Goal: Book appointment/travel/reservation

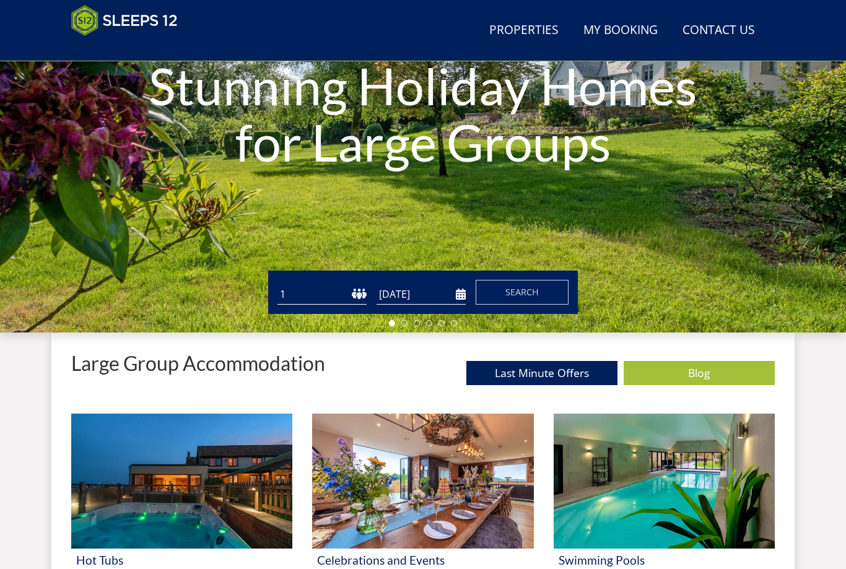
scroll to position [204, 0]
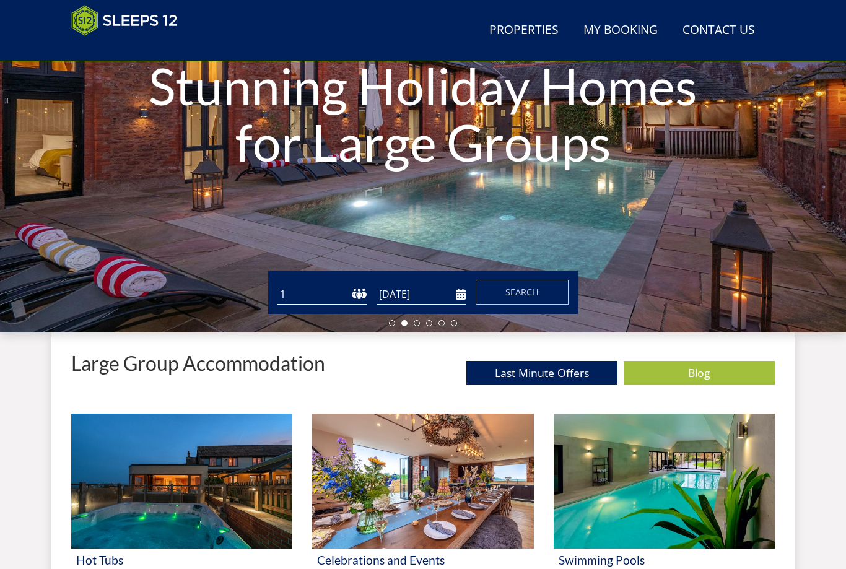
click at [362, 295] on select "1 2 3 4 5 6 7 8 9 10 11 12 13 14 15 16 17 18 19 20 21 22 23 24 25 26 27 28 29 3…" at bounding box center [321, 294] width 89 height 20
select select "6"
click at [459, 298] on input "[DATE]" at bounding box center [420, 294] width 89 height 20
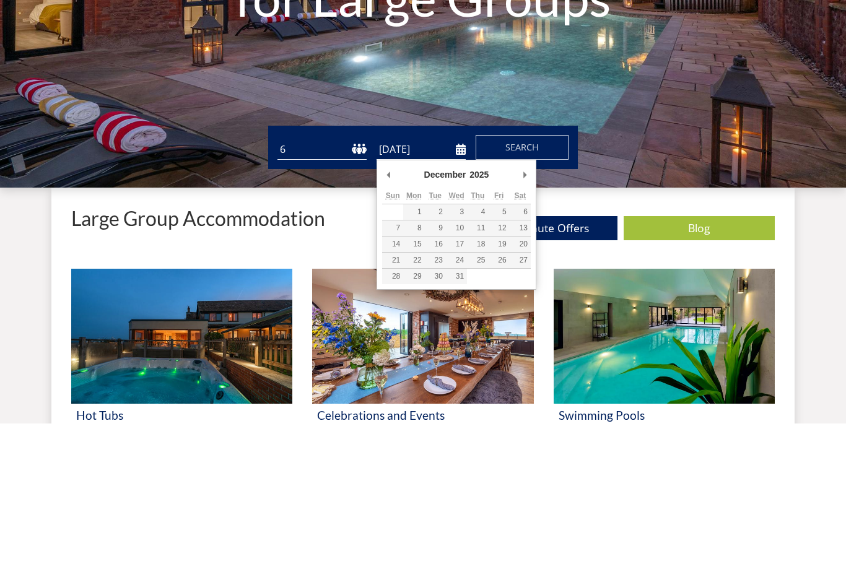
type input "[DATE]"
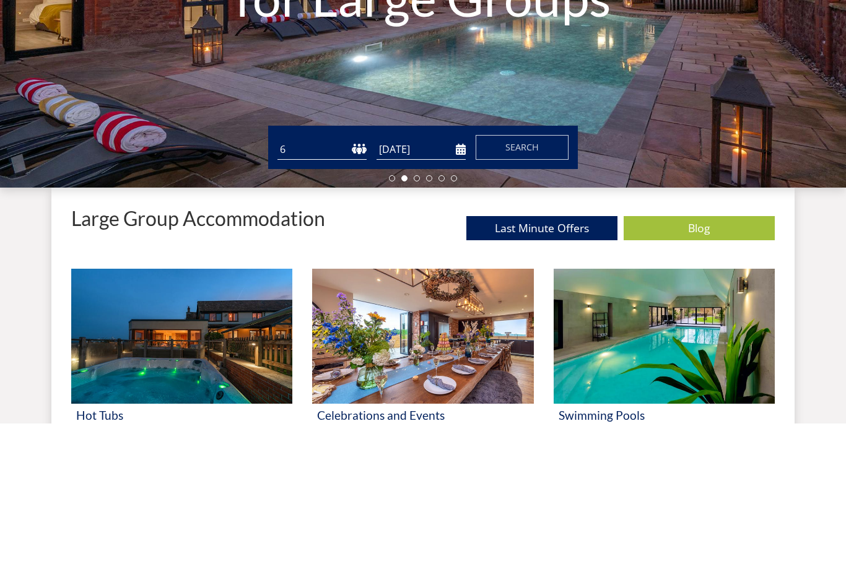
scroll to position [350, 0]
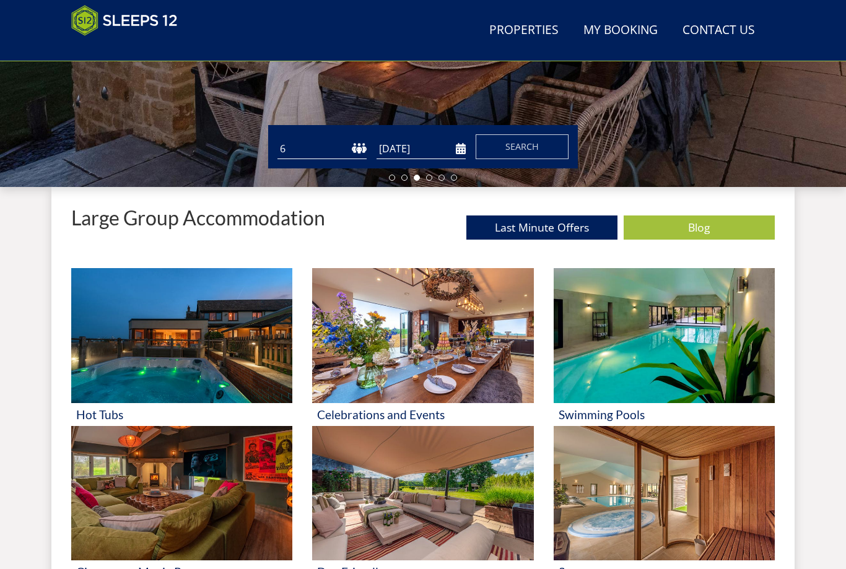
click at [526, 147] on span "Search" at bounding box center [521, 147] width 33 height 12
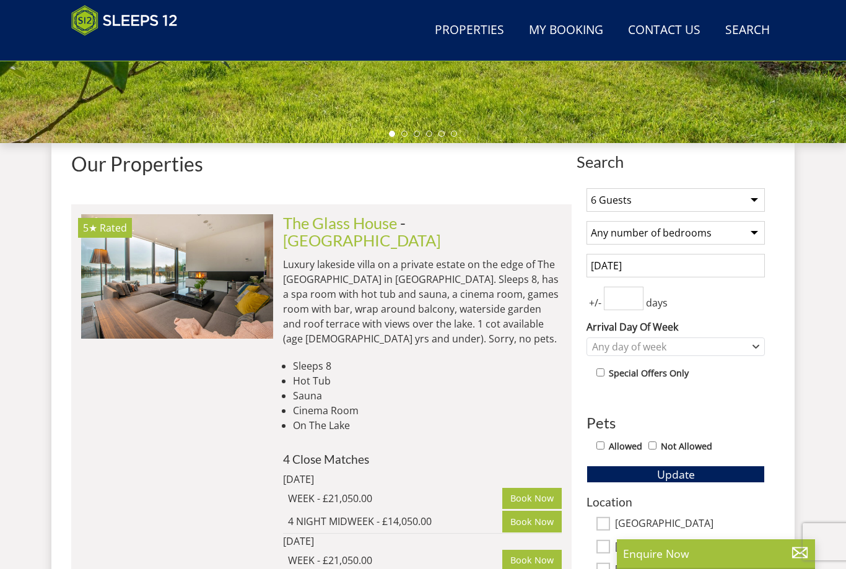
scroll to position [393, 0]
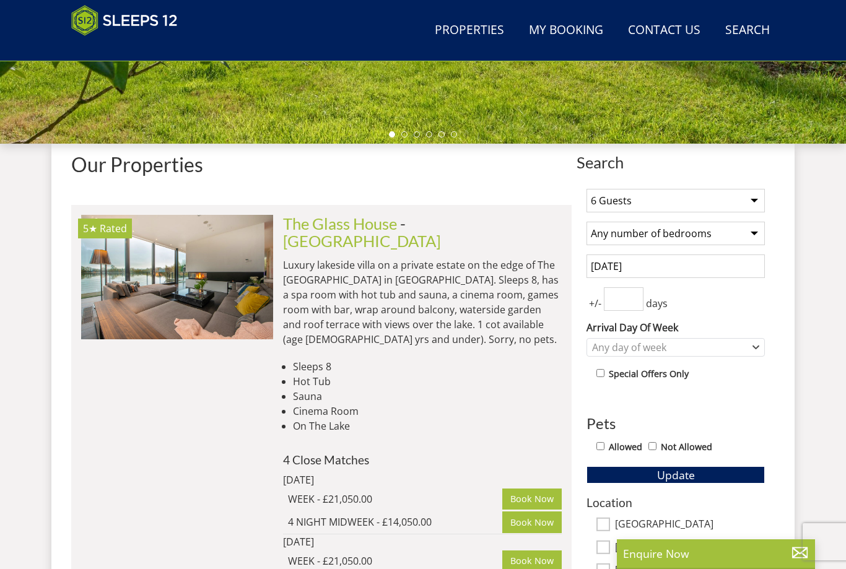
click at [625, 297] on input "number" at bounding box center [624, 299] width 40 height 24
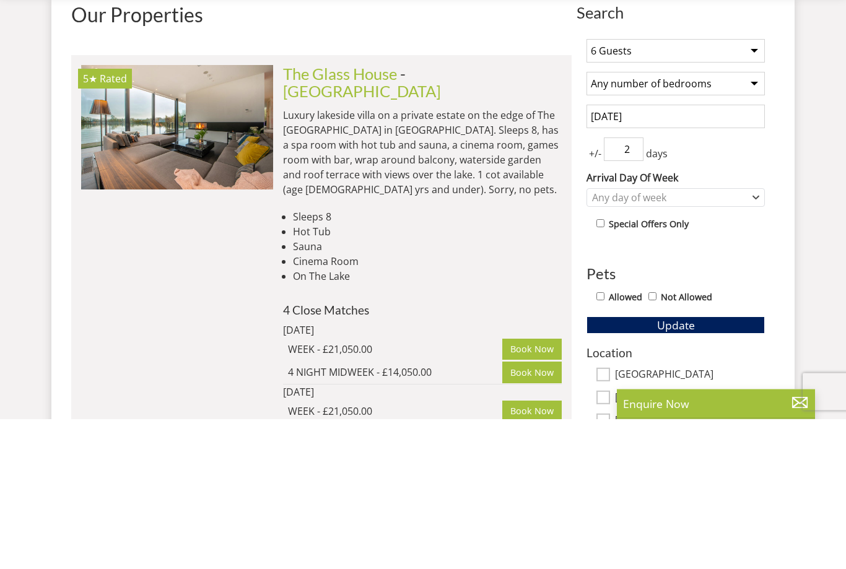
scroll to position [543, 0]
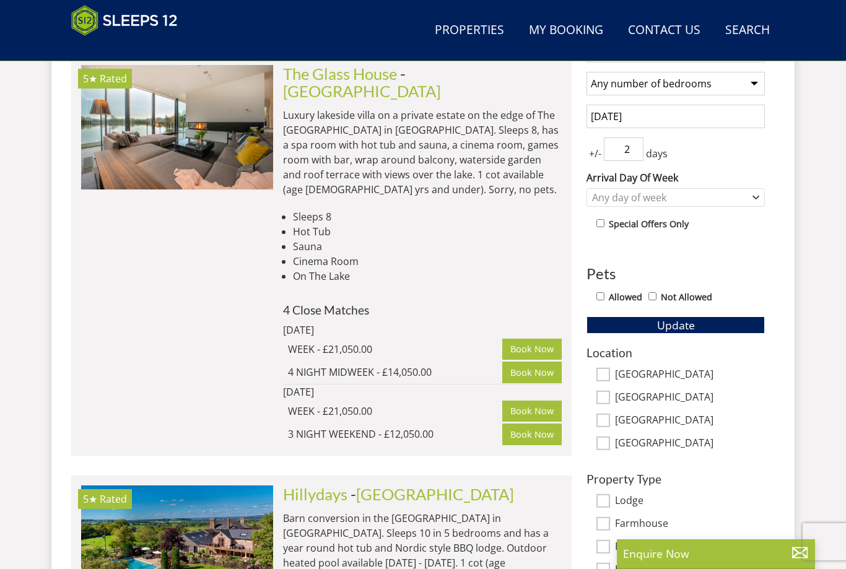
type input "2"
click at [604, 294] on input "Allowed" at bounding box center [600, 296] width 8 height 8
click at [685, 320] on span "Update" at bounding box center [676, 325] width 38 height 15
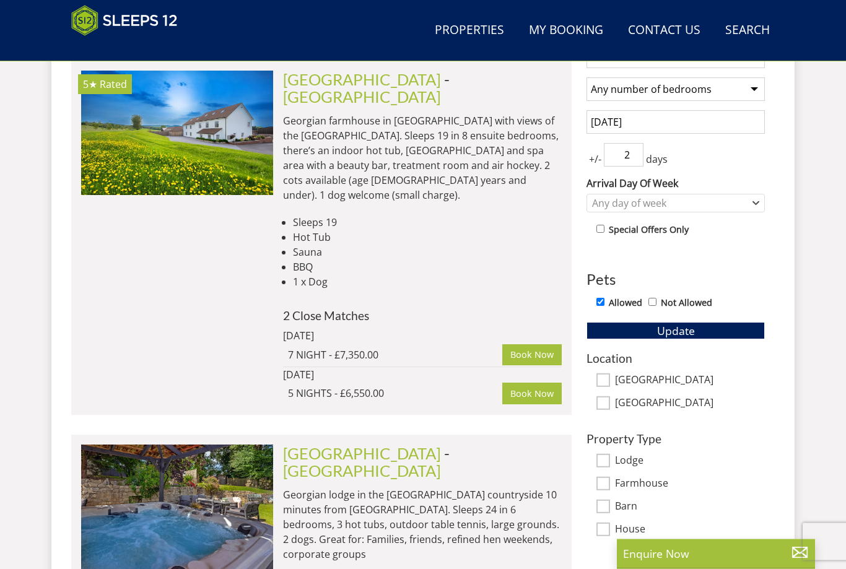
scroll to position [536, 0]
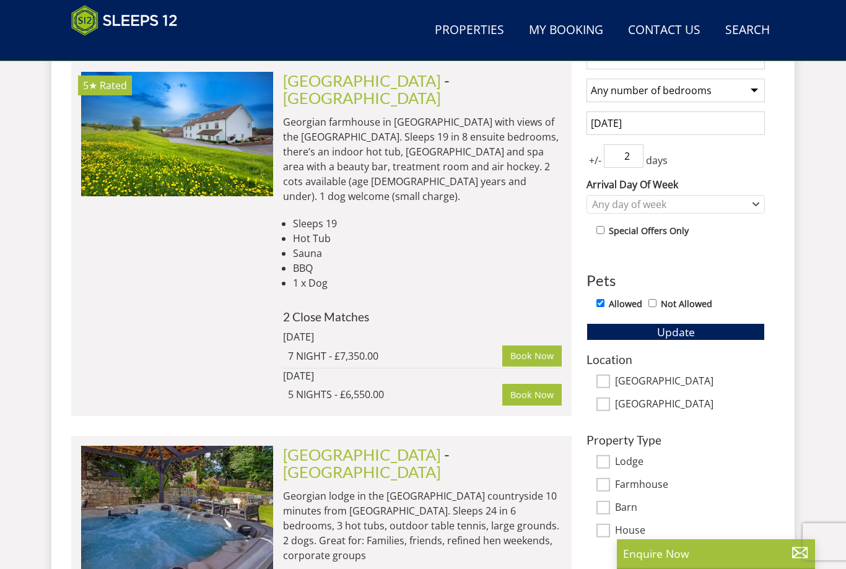
click at [600, 313] on div "1 Guest 2 Guests 3 Guests 4 Guests 5 Guests 6 Guests 7 Guests 8 Guests 9 Guests…" at bounding box center [675, 287] width 198 height 502
click at [610, 301] on label "Allowed" at bounding box center [624, 304] width 33 height 14
click at [604, 301] on input "Allowed" at bounding box center [600, 303] width 8 height 8
checkbox input "false"
click at [708, 329] on button "Update" at bounding box center [675, 331] width 178 height 17
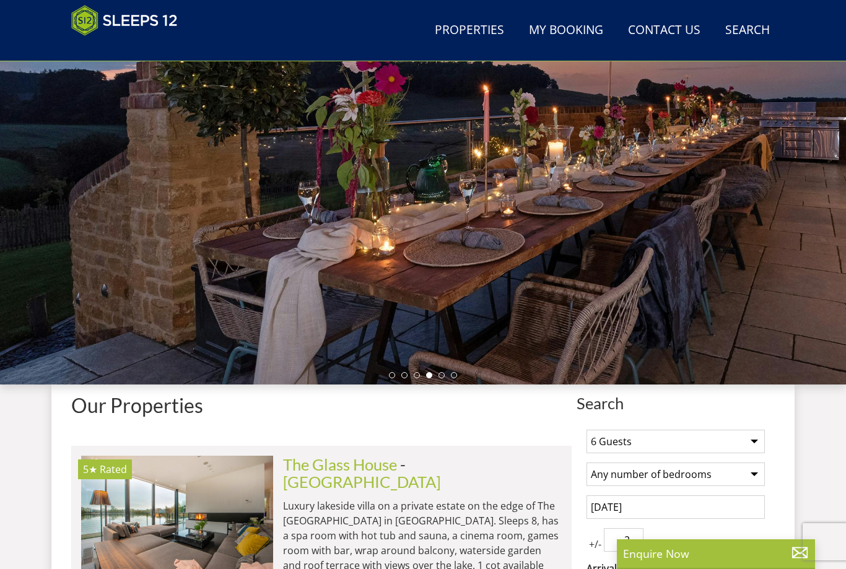
scroll to position [0, 0]
